Goal: Task Accomplishment & Management: Use online tool/utility

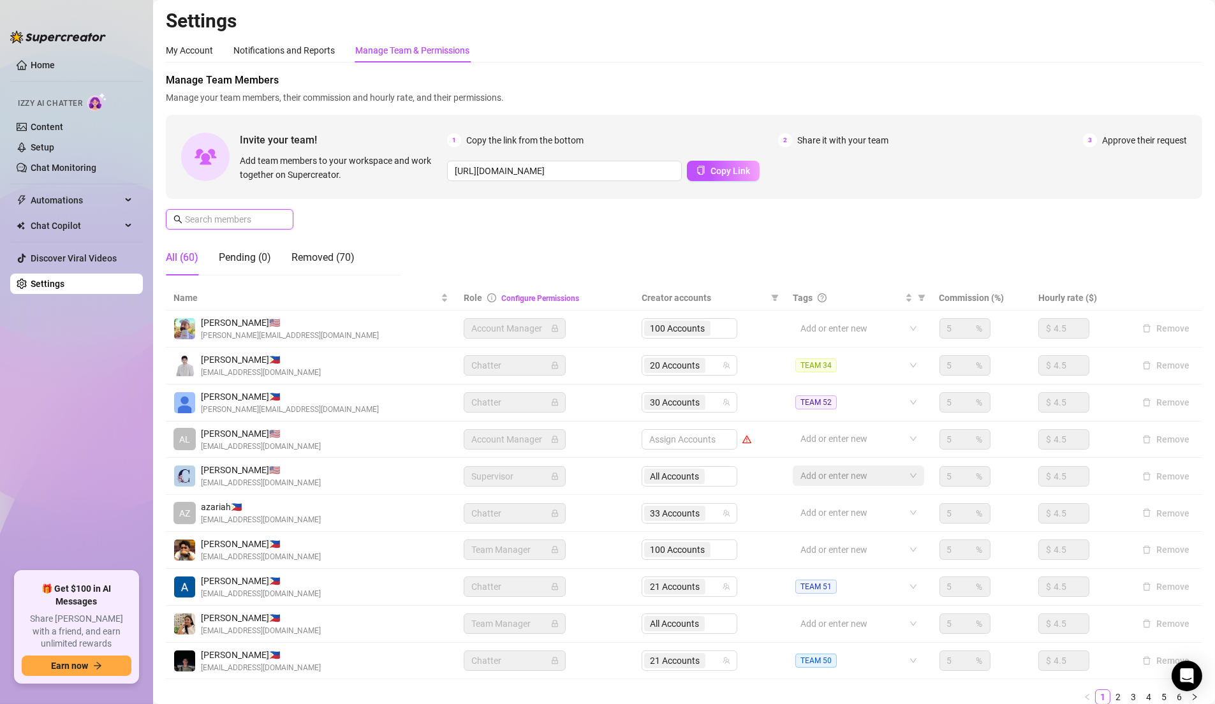
click at [243, 221] on input "text" at bounding box center [230, 219] width 91 height 14
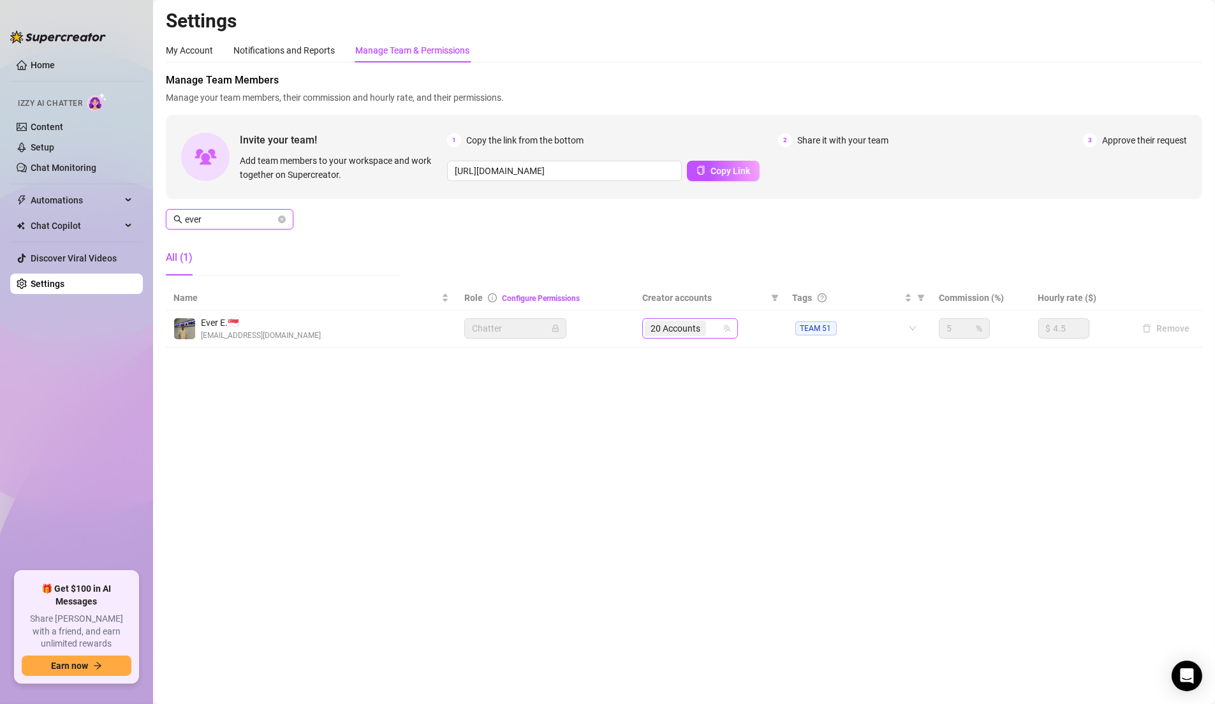
drag, startPoint x: 707, startPoint y: 324, endPoint x: 731, endPoint y: 331, distance: 24.6
click at [707, 324] on div "20 Accounts" at bounding box center [677, 329] width 64 height 18
type input "ever"
type input "fayem"
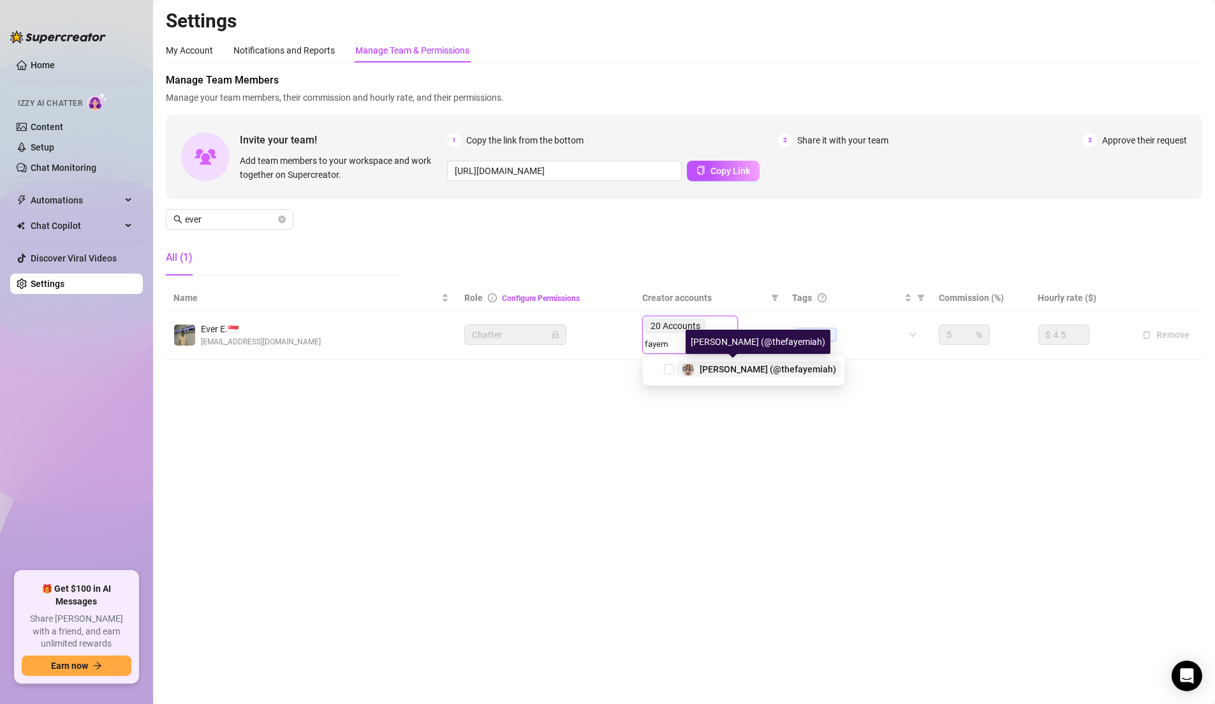
click at [753, 373] on span "[PERSON_NAME] (@thefayemiah)" at bounding box center [768, 369] width 137 height 10
click at [766, 248] on div "Manage Team Members Manage your team members, their commission and hourly rate,…" at bounding box center [684, 179] width 1037 height 213
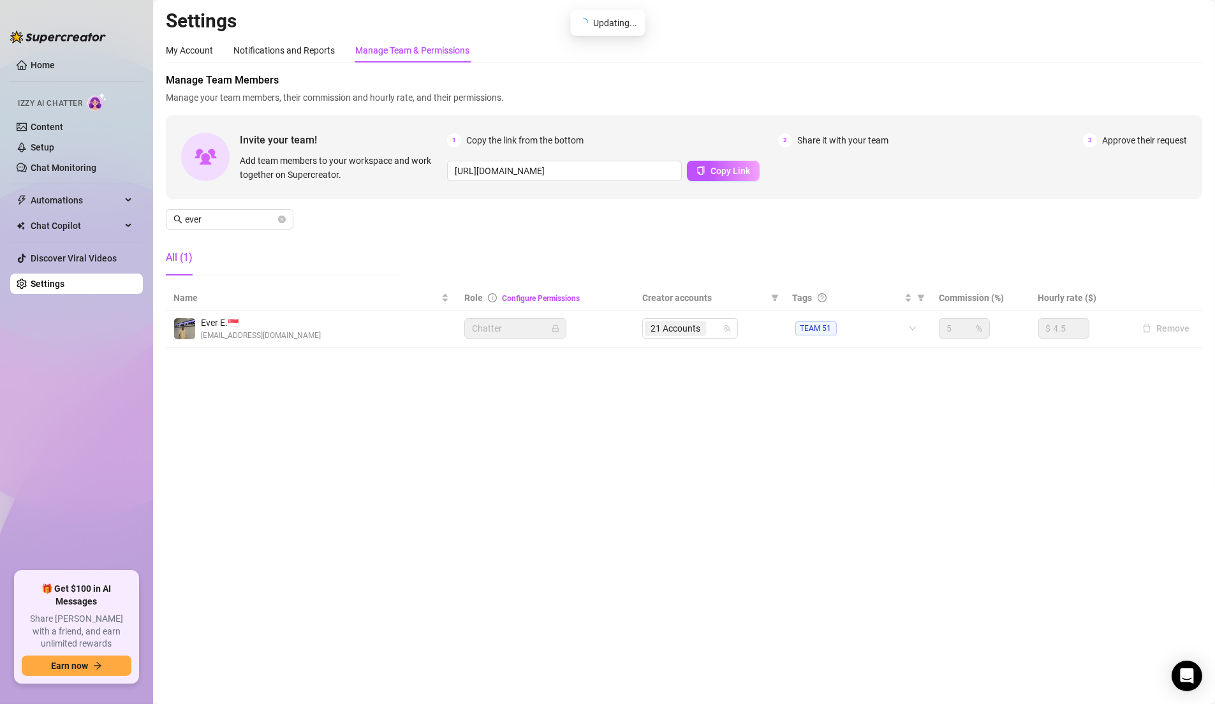
click at [508, 544] on main "Settings My Account Notifications and Reports Manage Team & Permissions Profile…" at bounding box center [684, 352] width 1062 height 704
click at [238, 211] on span "ever" at bounding box center [230, 219] width 128 height 20
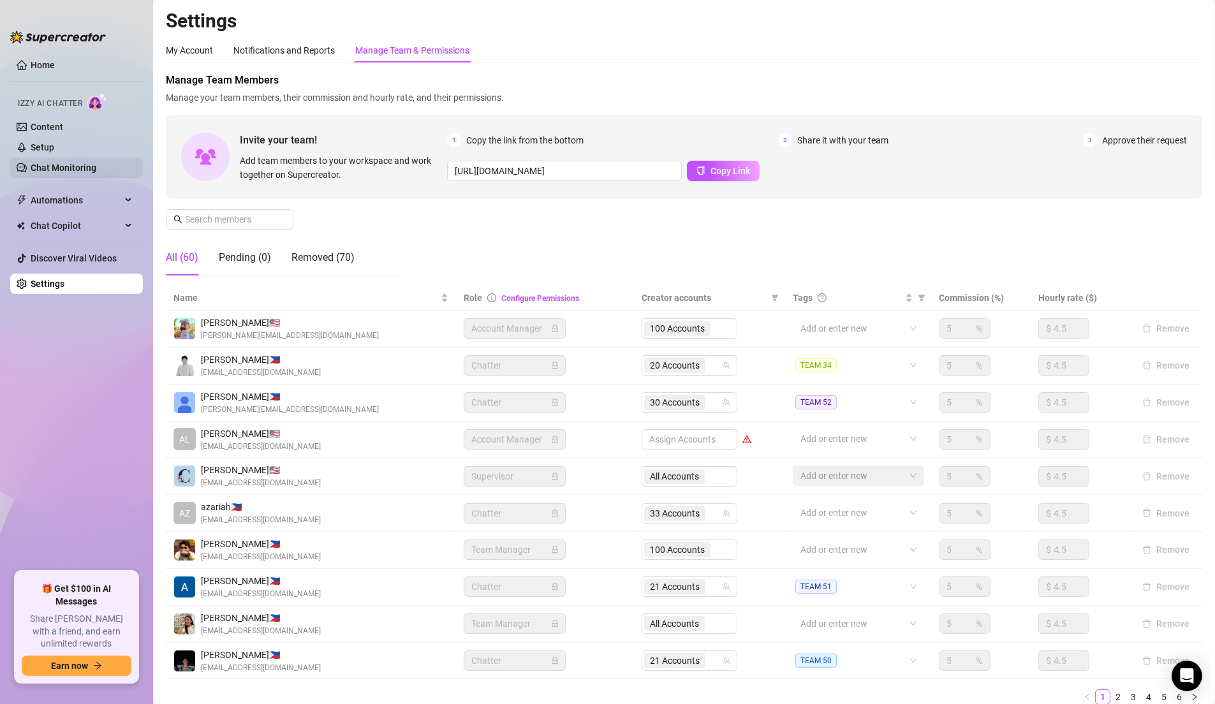
click at [85, 171] on link "Chat Monitoring" at bounding box center [64, 168] width 66 height 10
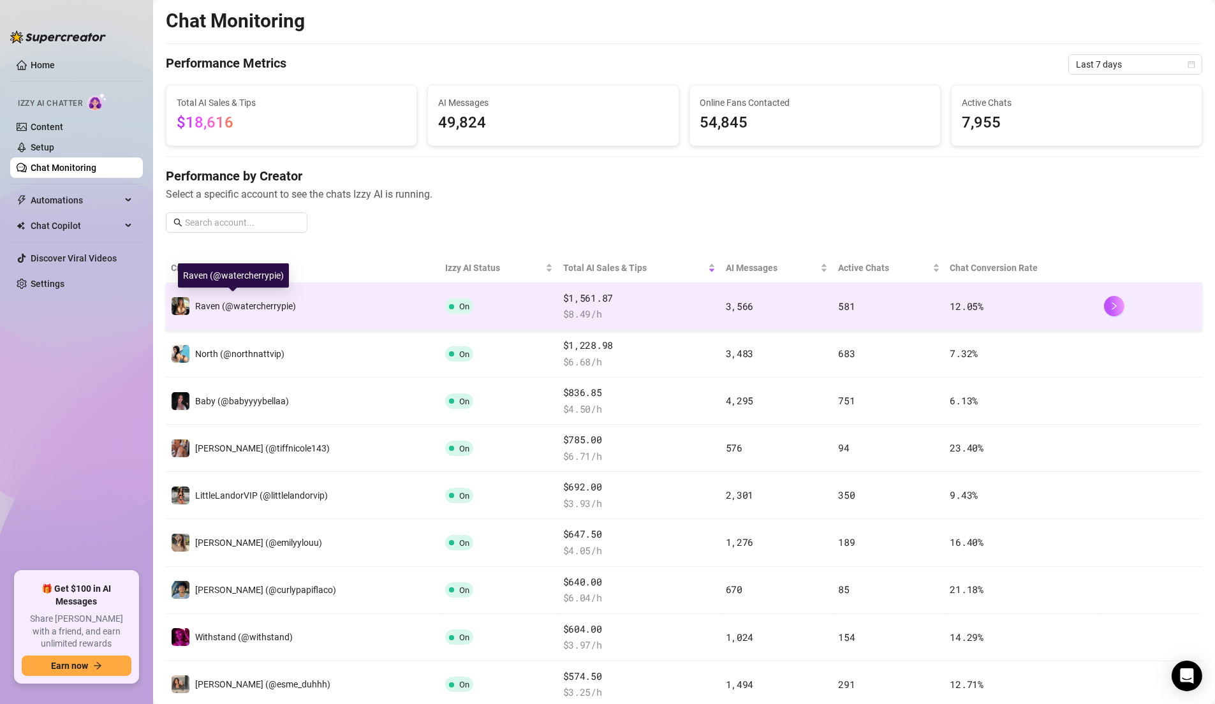
click at [224, 301] on span "Raven (@watercherrypie)" at bounding box center [245, 306] width 101 height 10
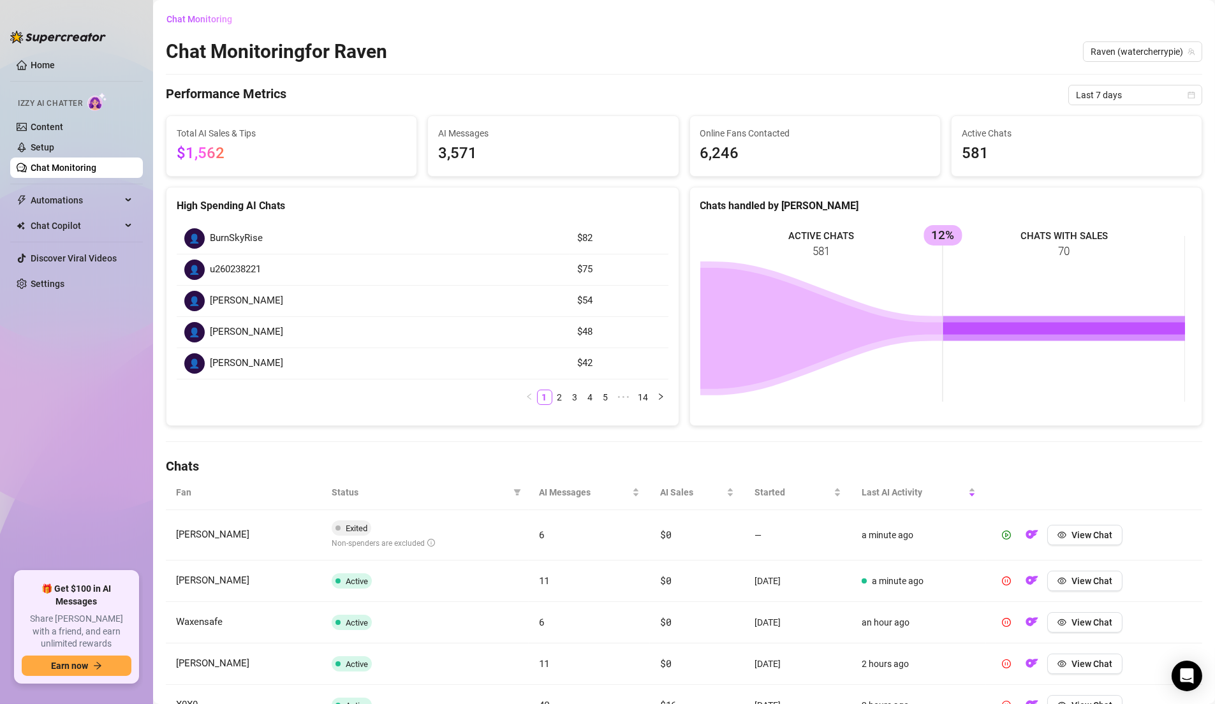
click at [75, 168] on link "Chat Monitoring" at bounding box center [64, 168] width 66 height 10
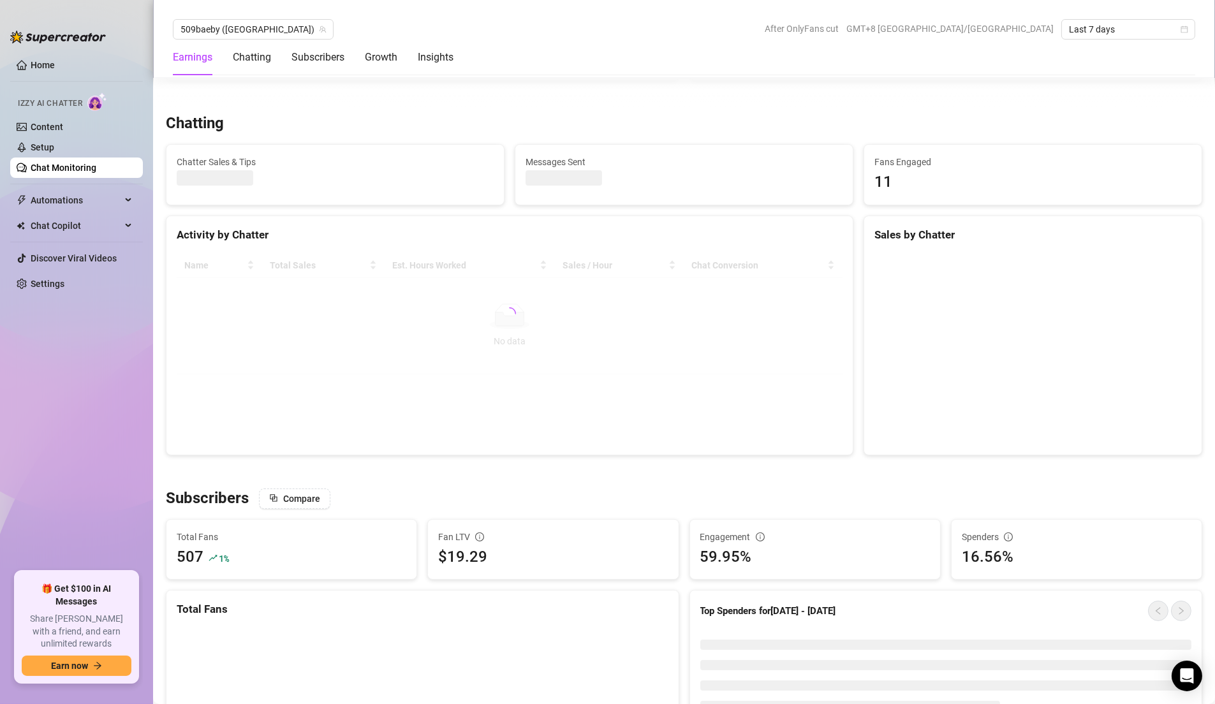
scroll to position [443, 0]
